Goal: Ask a question

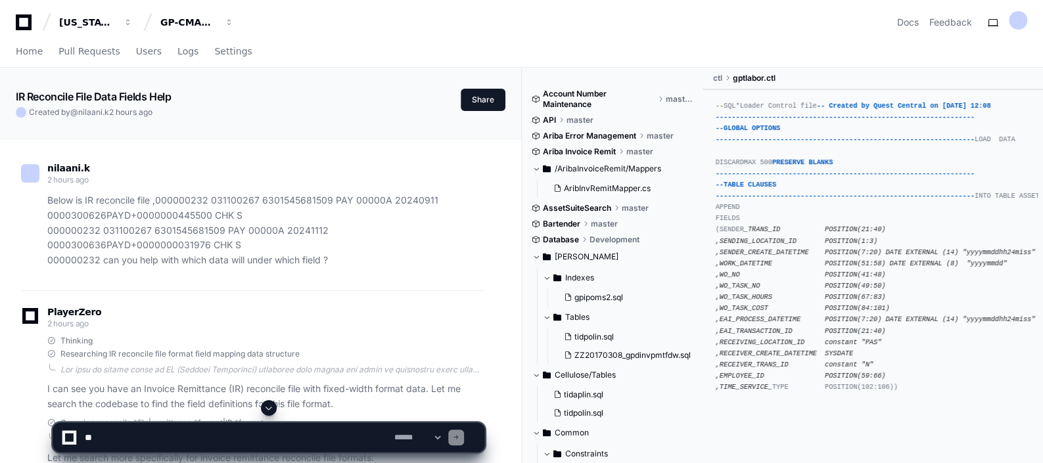
click at [181, 430] on textarea at bounding box center [236, 437] width 309 height 29
type textarea "**********"
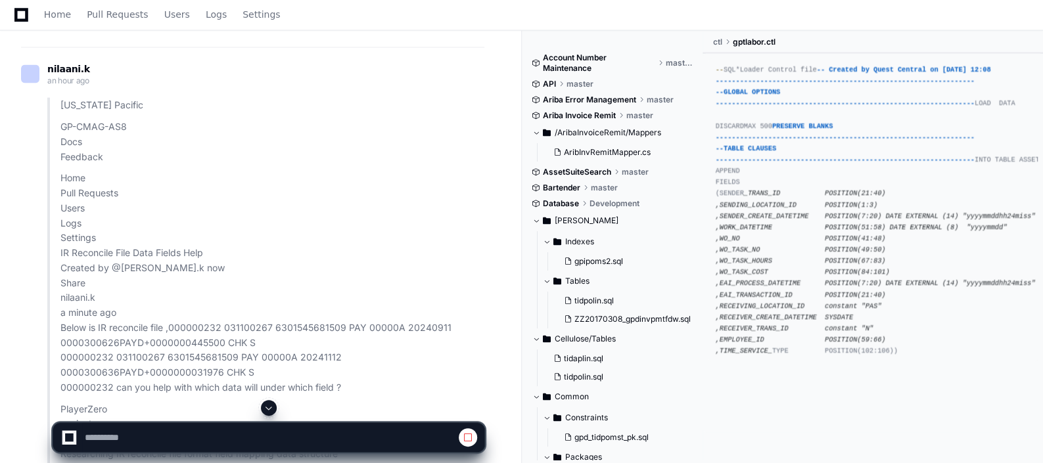
scroll to position [1914, 0]
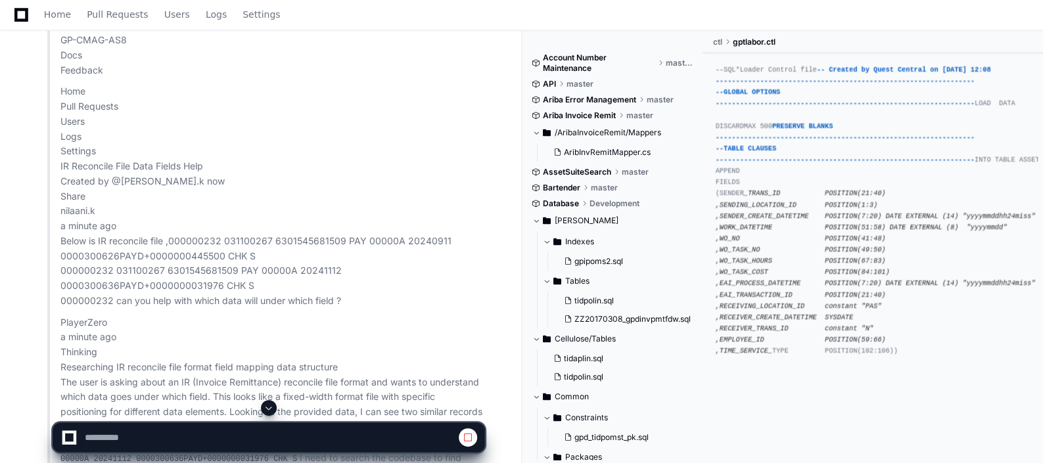
click at [267, 412] on span at bounding box center [268, 408] width 11 height 11
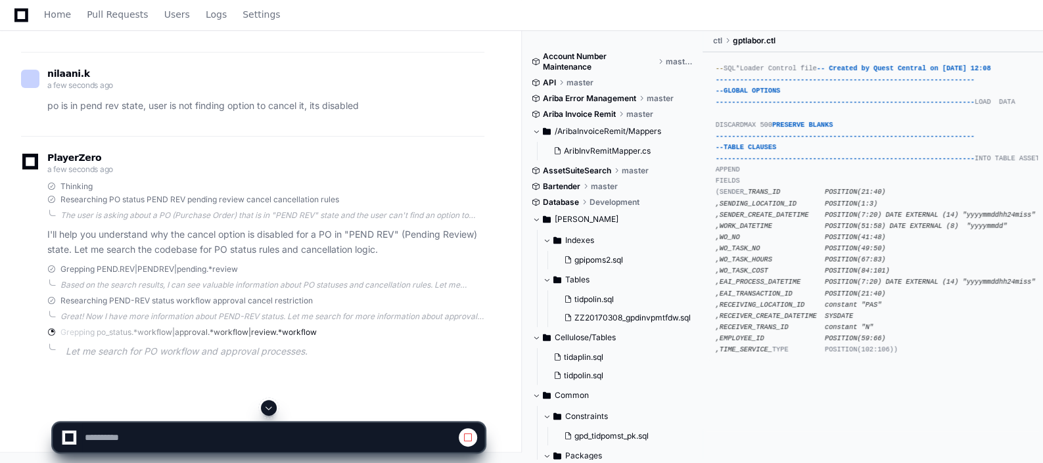
scroll to position [10173, 0]
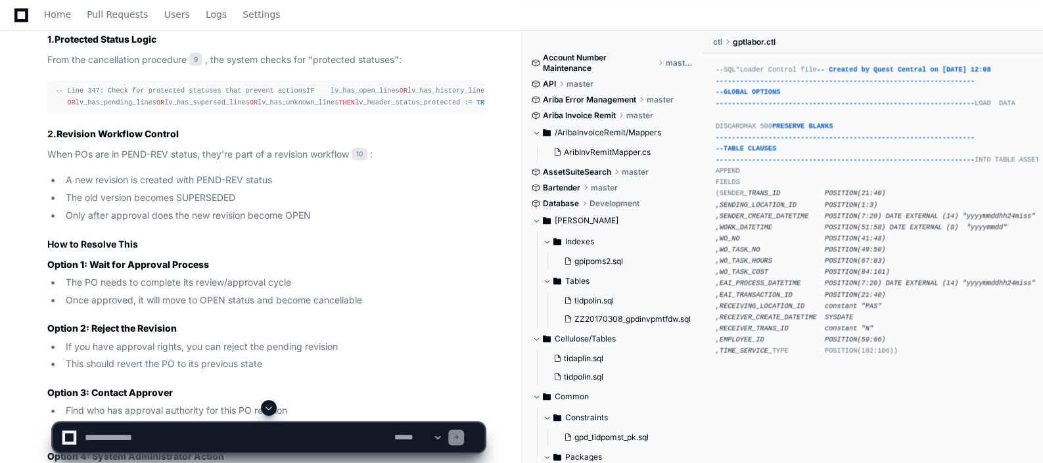
click at [190, 259] on div "PlayerZero a minute ago Thinking Researching PO status PEND REV pending review …" at bounding box center [252, 132] width 463 height 1142
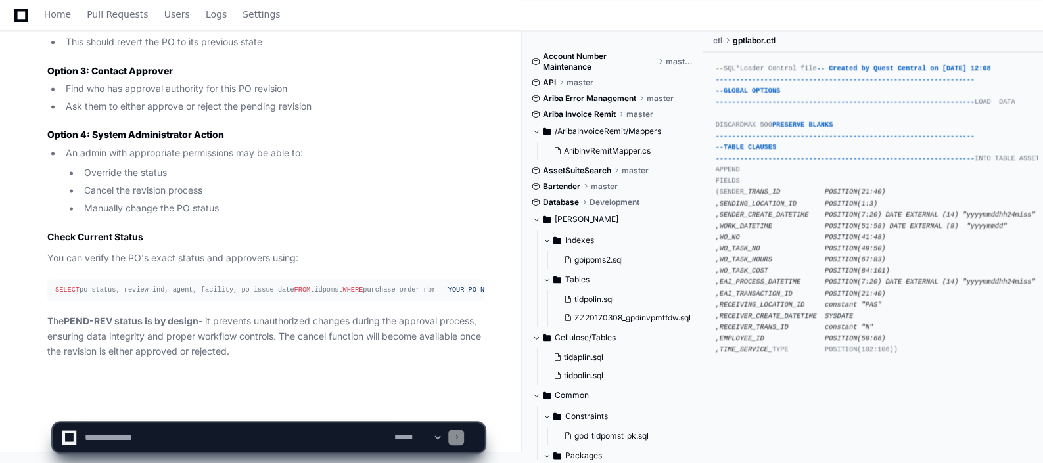
scroll to position [11181, 0]
